Goal: Task Accomplishment & Management: Use online tool/utility

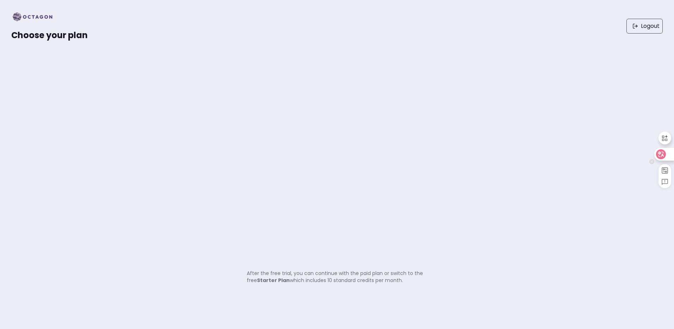
click at [665, 151] on icon at bounding box center [661, 154] width 10 height 10
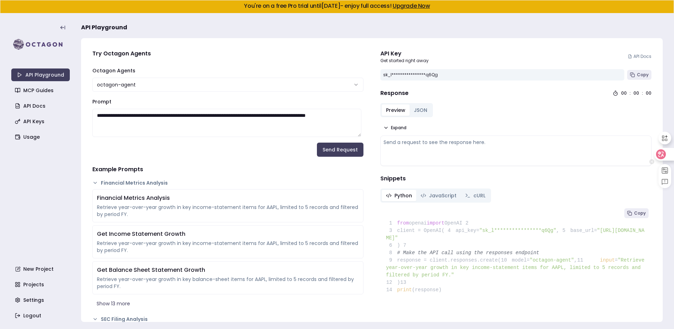
click at [664, 155] on icon at bounding box center [661, 154] width 7 height 7
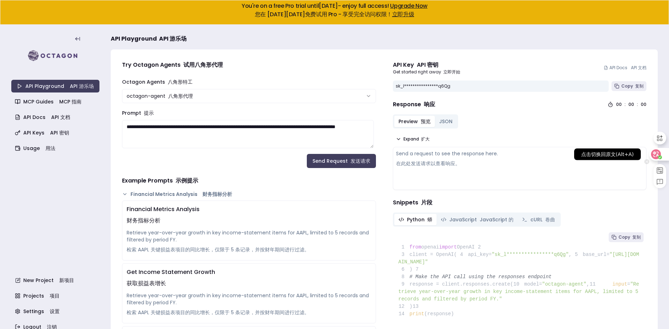
click at [659, 157] on icon at bounding box center [659, 157] width 3 height 2
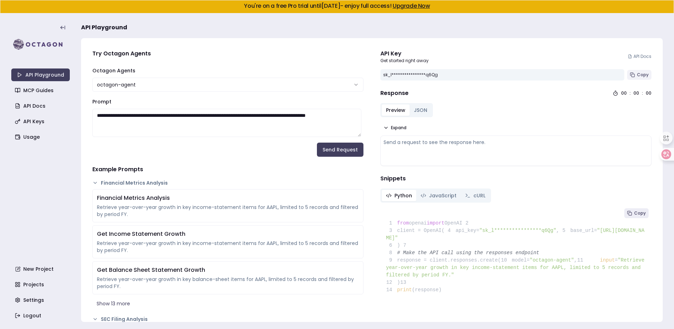
click at [631, 77] on button "Copy" at bounding box center [639, 75] width 24 height 10
click at [630, 76] on icon at bounding box center [632, 74] width 5 height 5
